Goal: Check status: Check status

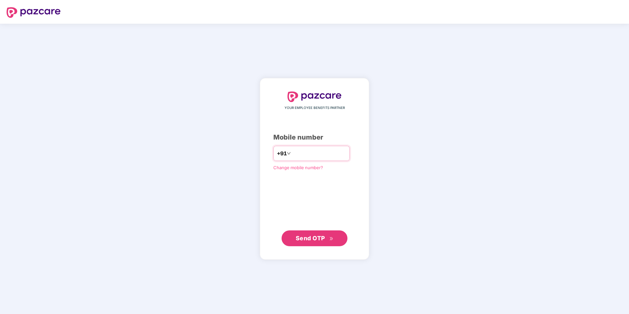
click at [301, 153] on input "number" at bounding box center [319, 153] width 54 height 11
click at [292, 153] on input "**********" at bounding box center [319, 153] width 54 height 11
type input "**********"
click at [312, 235] on span "Send OTP" at bounding box center [310, 238] width 29 height 7
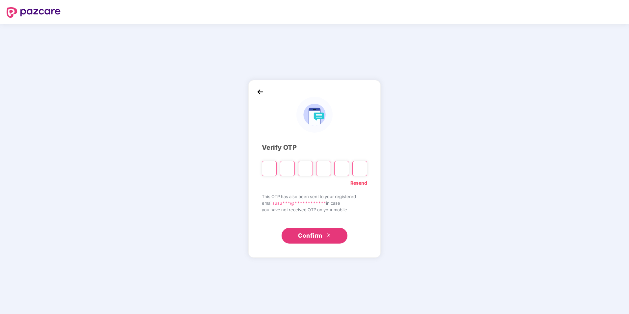
type input "*"
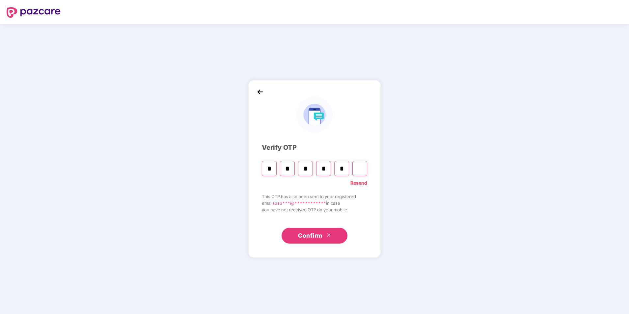
type input "*"
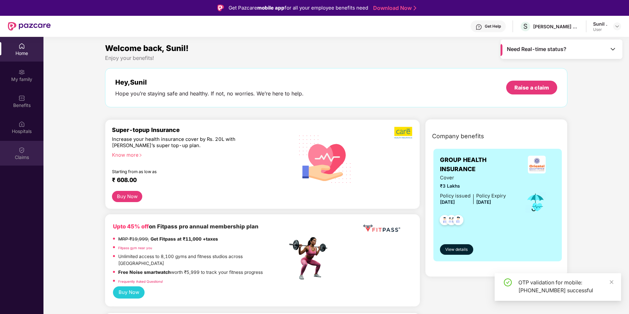
click at [36, 158] on div "Claims" at bounding box center [21, 157] width 43 height 7
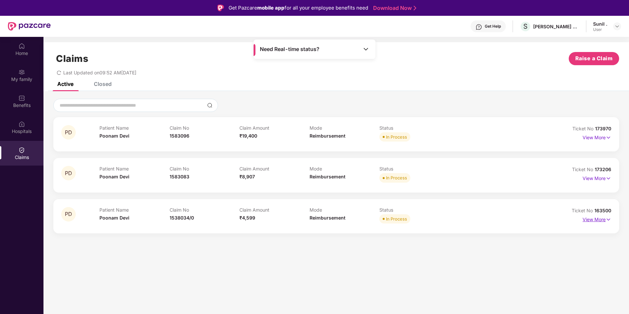
click at [588, 217] on p "View More" at bounding box center [596, 218] width 29 height 9
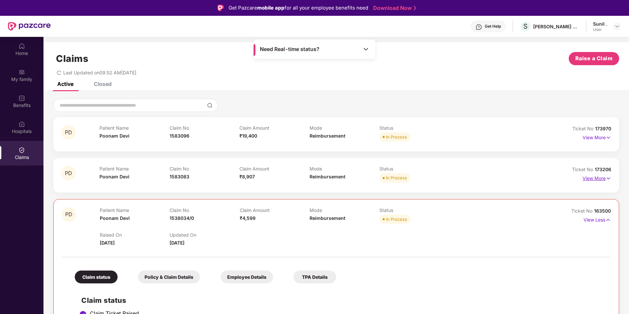
click at [591, 178] on p "View More" at bounding box center [596, 177] width 29 height 9
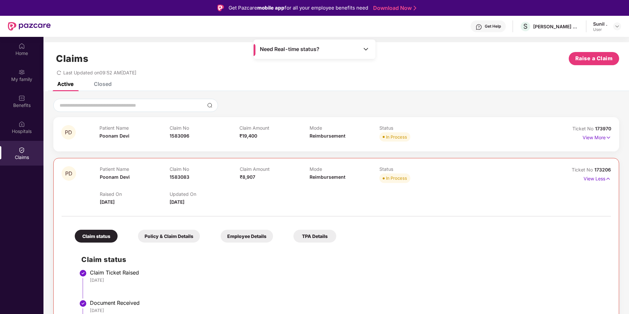
click at [588, 143] on div "Ticket No 173970 View More" at bounding box center [576, 134] width 69 height 18
click at [594, 141] on div "View More" at bounding box center [596, 137] width 29 height 11
click at [591, 137] on p "View More" at bounding box center [596, 136] width 29 height 9
